Goal: Transaction & Acquisition: Purchase product/service

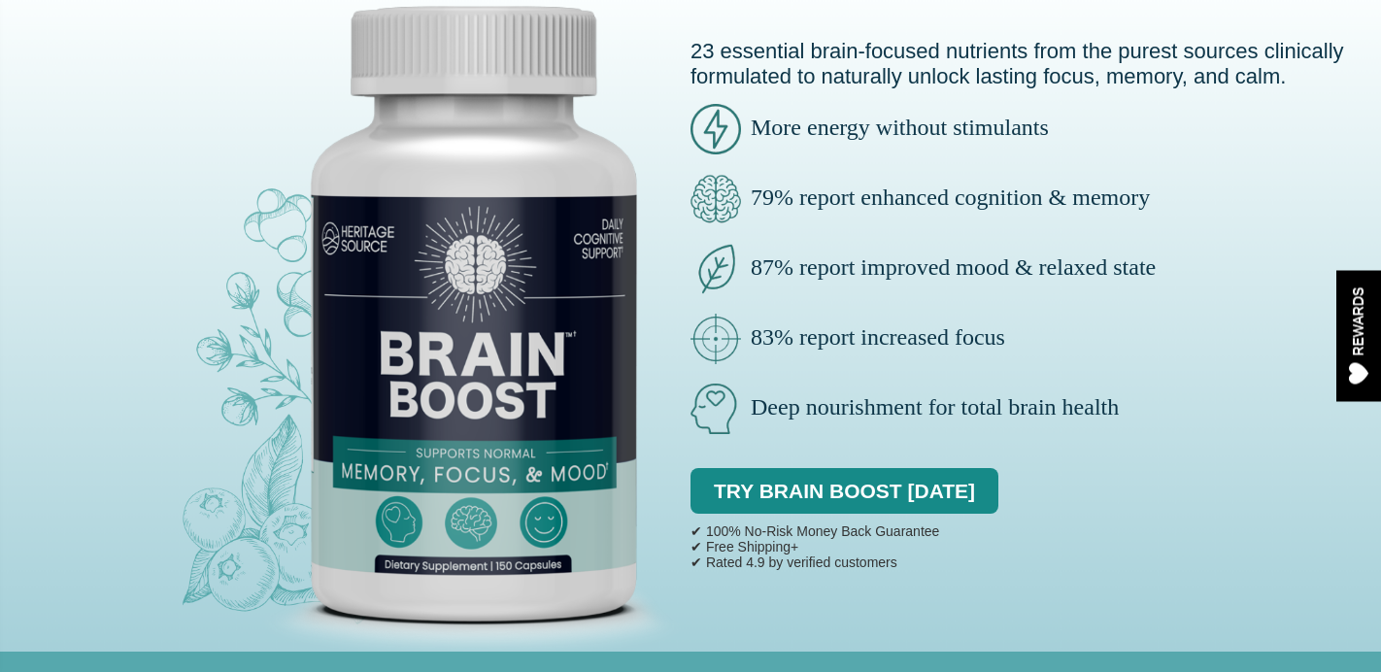
scroll to position [505, 0]
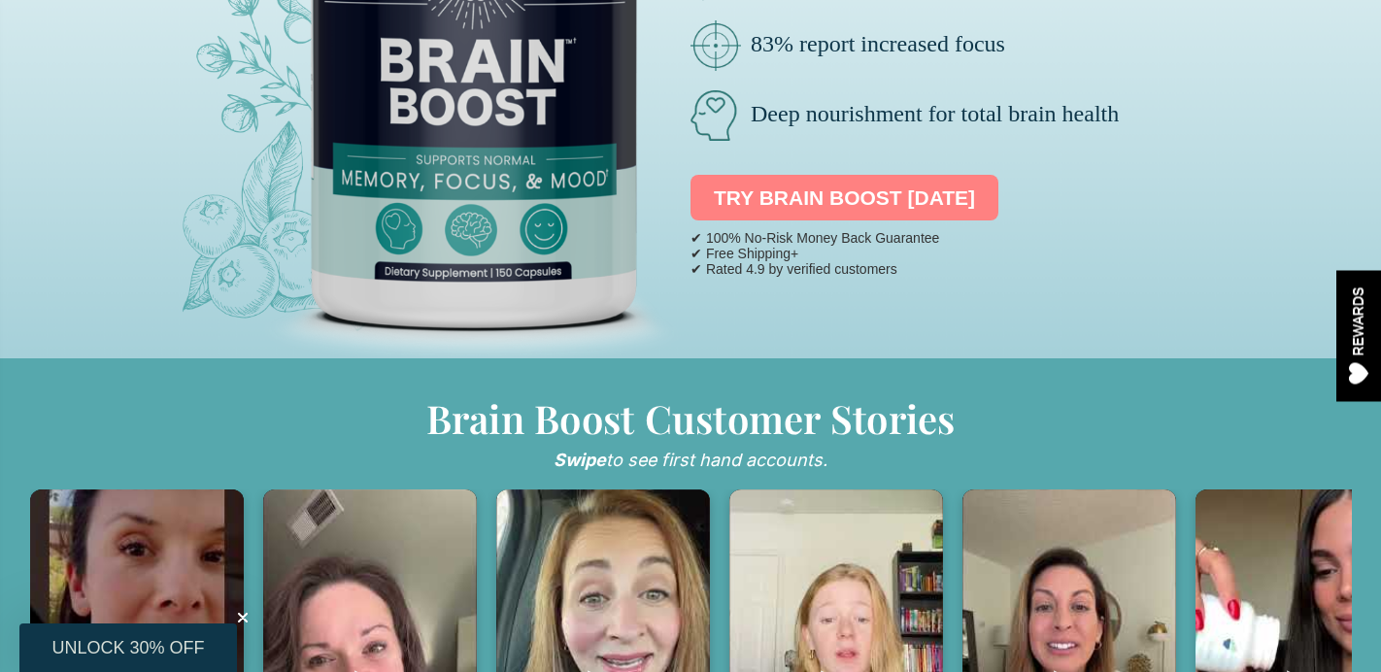
drag, startPoint x: 904, startPoint y: 203, endPoint x: 707, endPoint y: 203, distance: 197.2
click at [707, 203] on div "TRY BRAIN BOOST [DATE]" at bounding box center [1036, 193] width 691 height 66
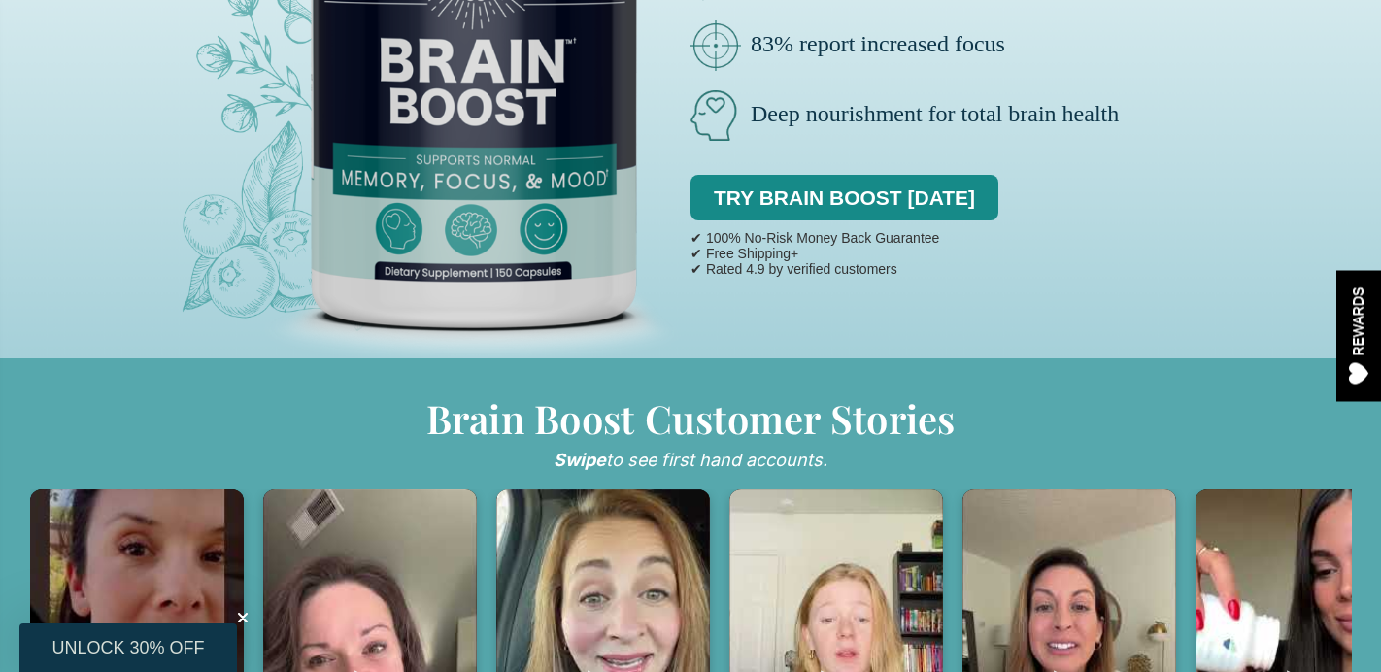
copy link "TRY BRAIN BOOST [DATE]"
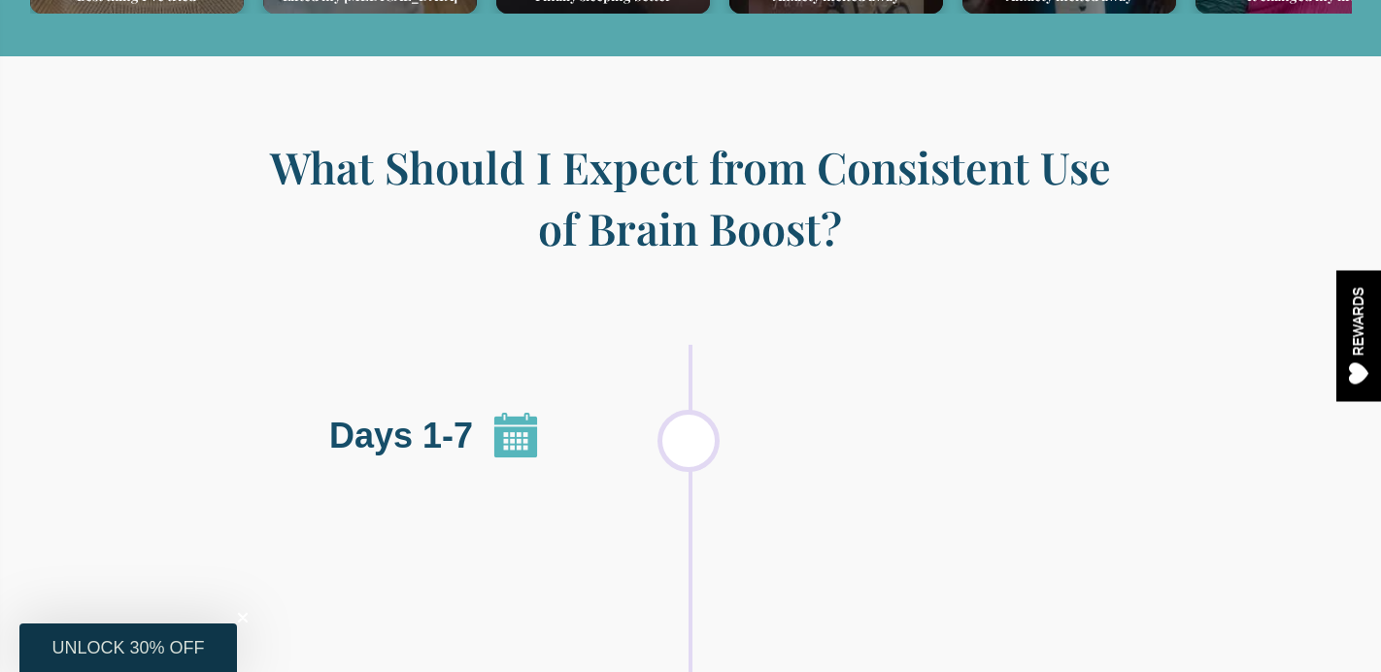
scroll to position [10994, 0]
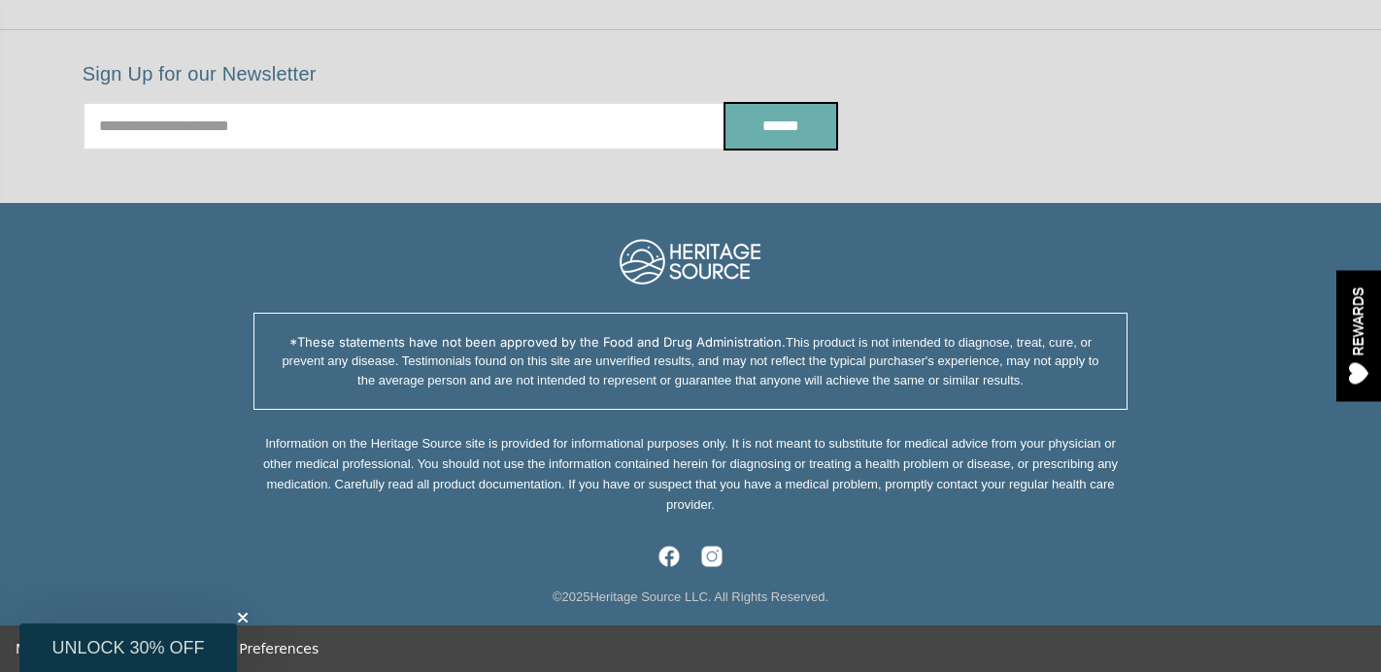
drag, startPoint x: 844, startPoint y: 599, endPoint x: 521, endPoint y: 587, distance: 323.7
click at [518, 588] on div "© 2025 Heritage Source LLC. All Rights Reserved." at bounding box center [691, 597] width 1322 height 19
copy div "© 2025 Heritage Source LLC. All Rights Reserved."
click at [848, 518] on div "*These statements have not been approved by the Food and Drug Administration. T…" at bounding box center [691, 459] width 1361 height 332
click at [251, 610] on icon "Close teaser" at bounding box center [242, 617] width 19 height 19
